Goal: Check status: Check status

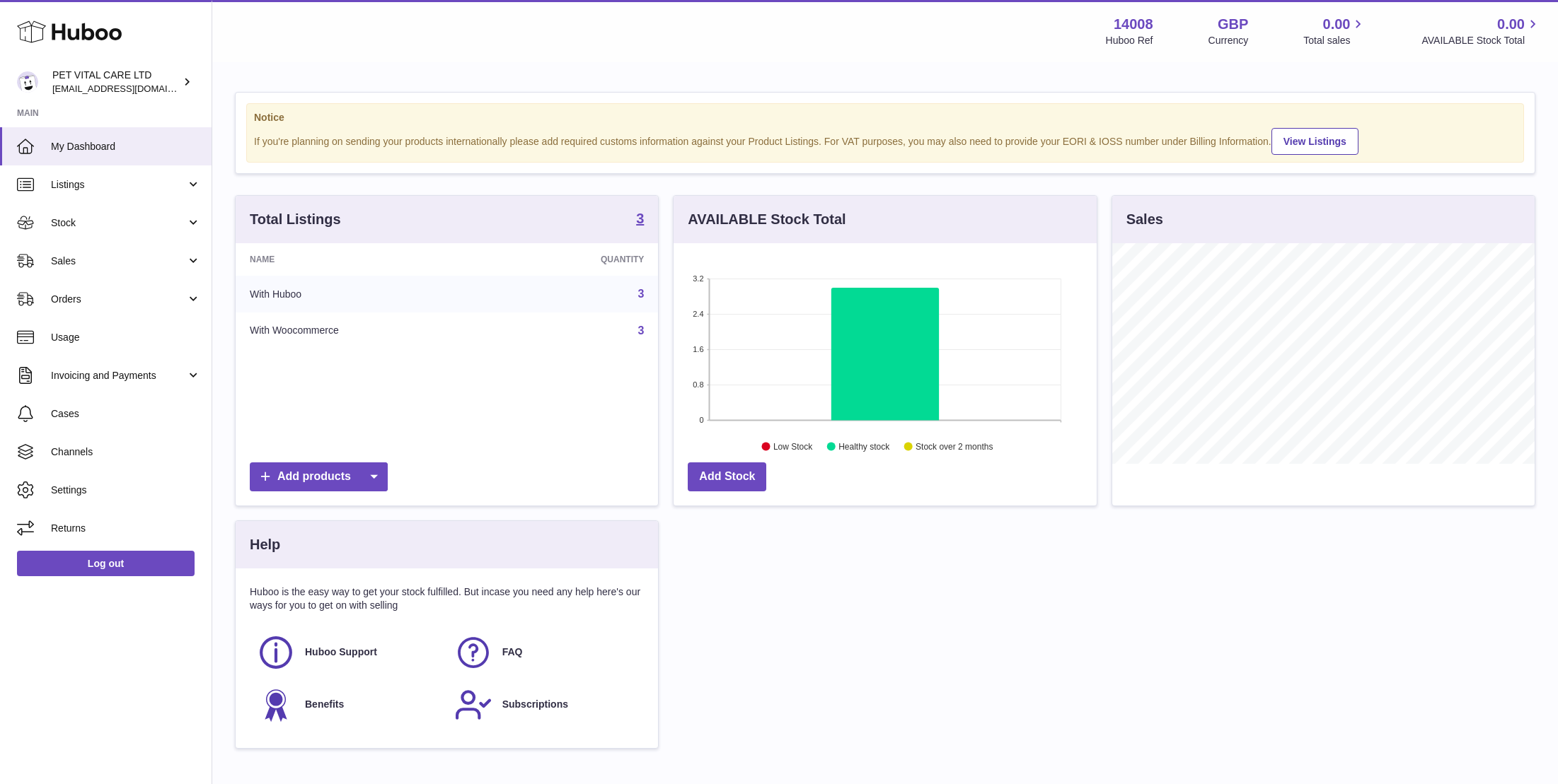
scroll to position [221, 422]
click at [77, 221] on span "Stock" at bounding box center [118, 223] width 135 height 14
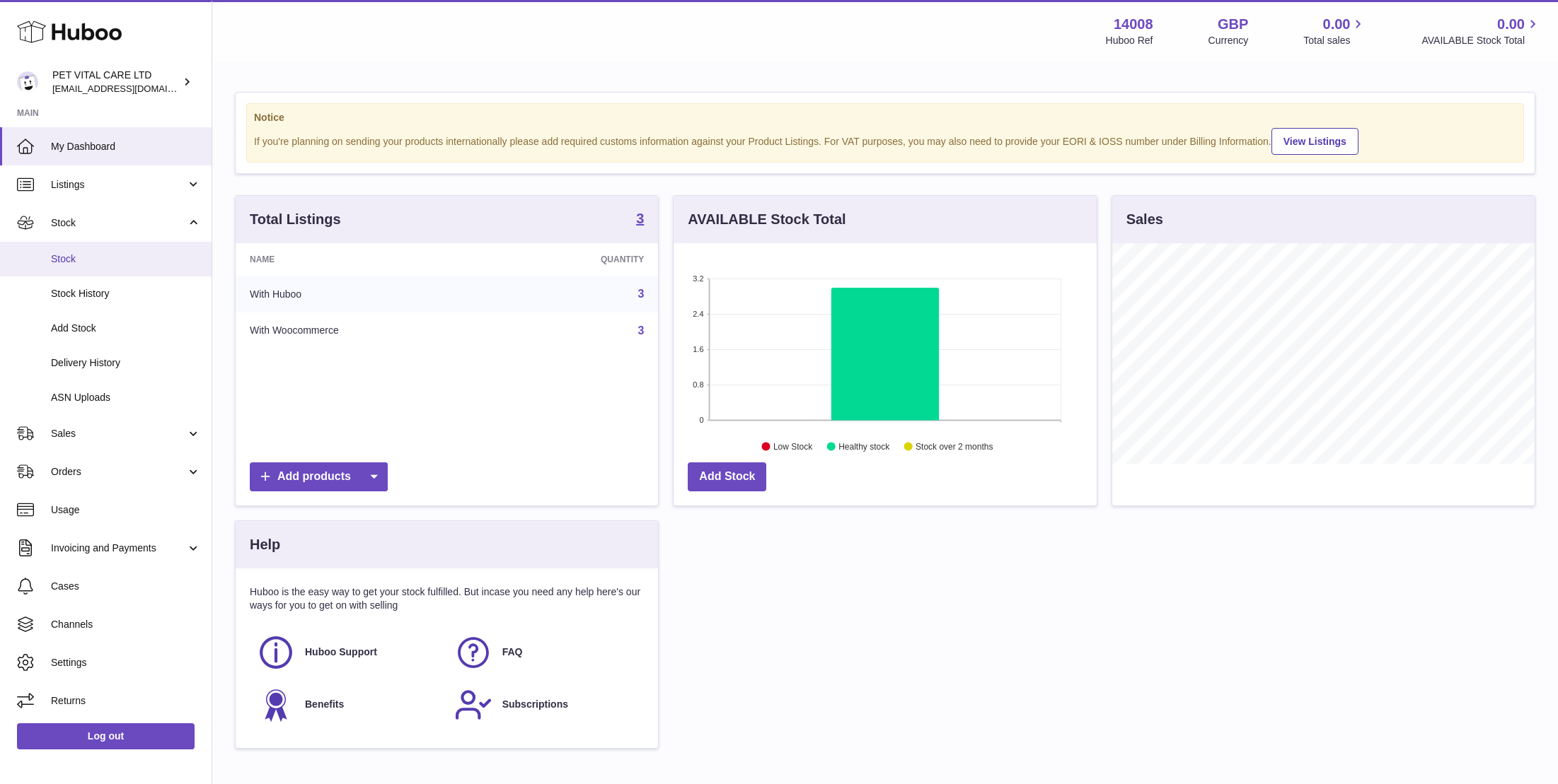
click at [77, 260] on span "Stock" at bounding box center [125, 259] width 150 height 14
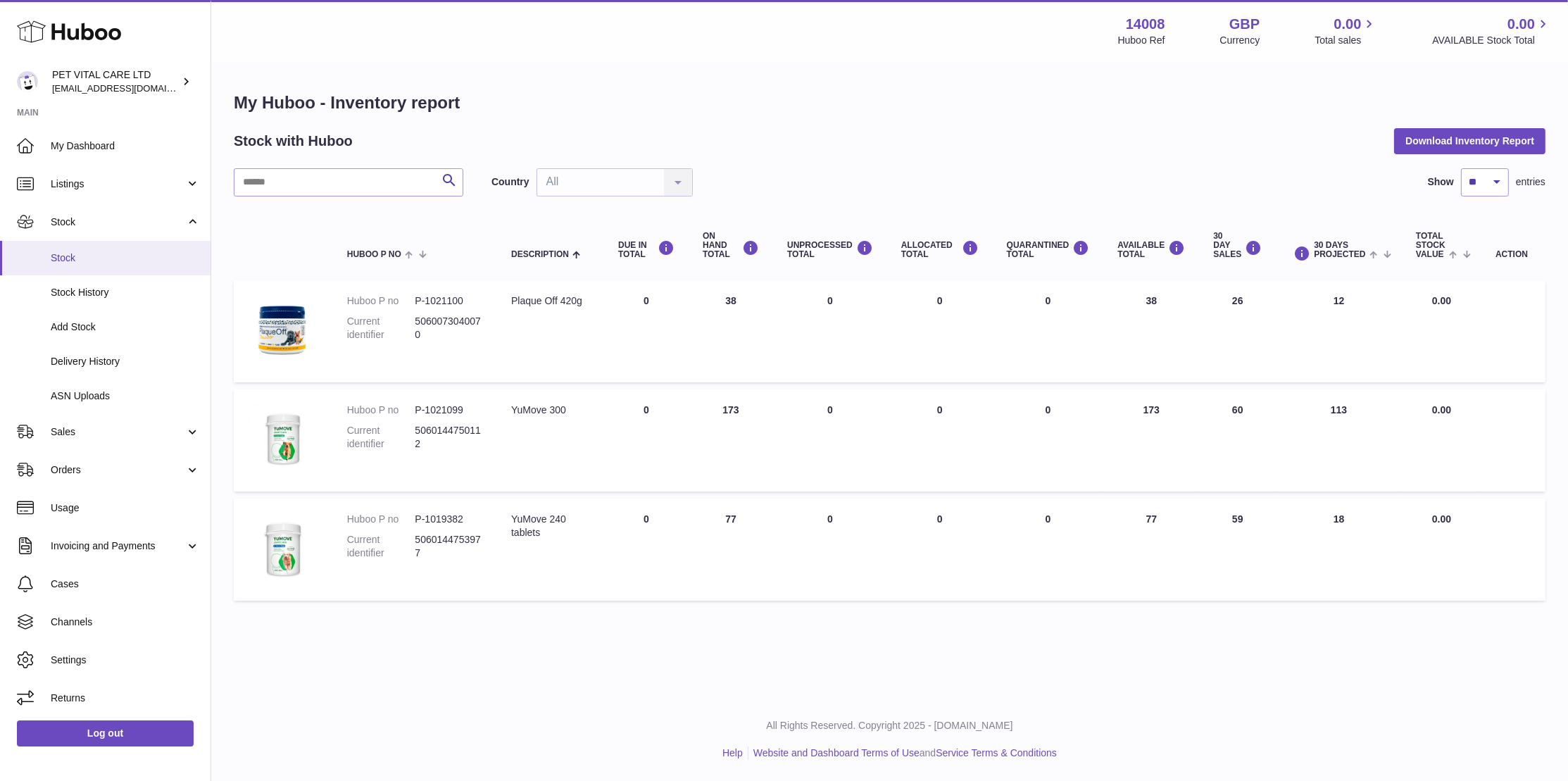
click at [71, 258] on span "Stock" at bounding box center [124, 258] width 149 height 14
